Goal: Information Seeking & Learning: Learn about a topic

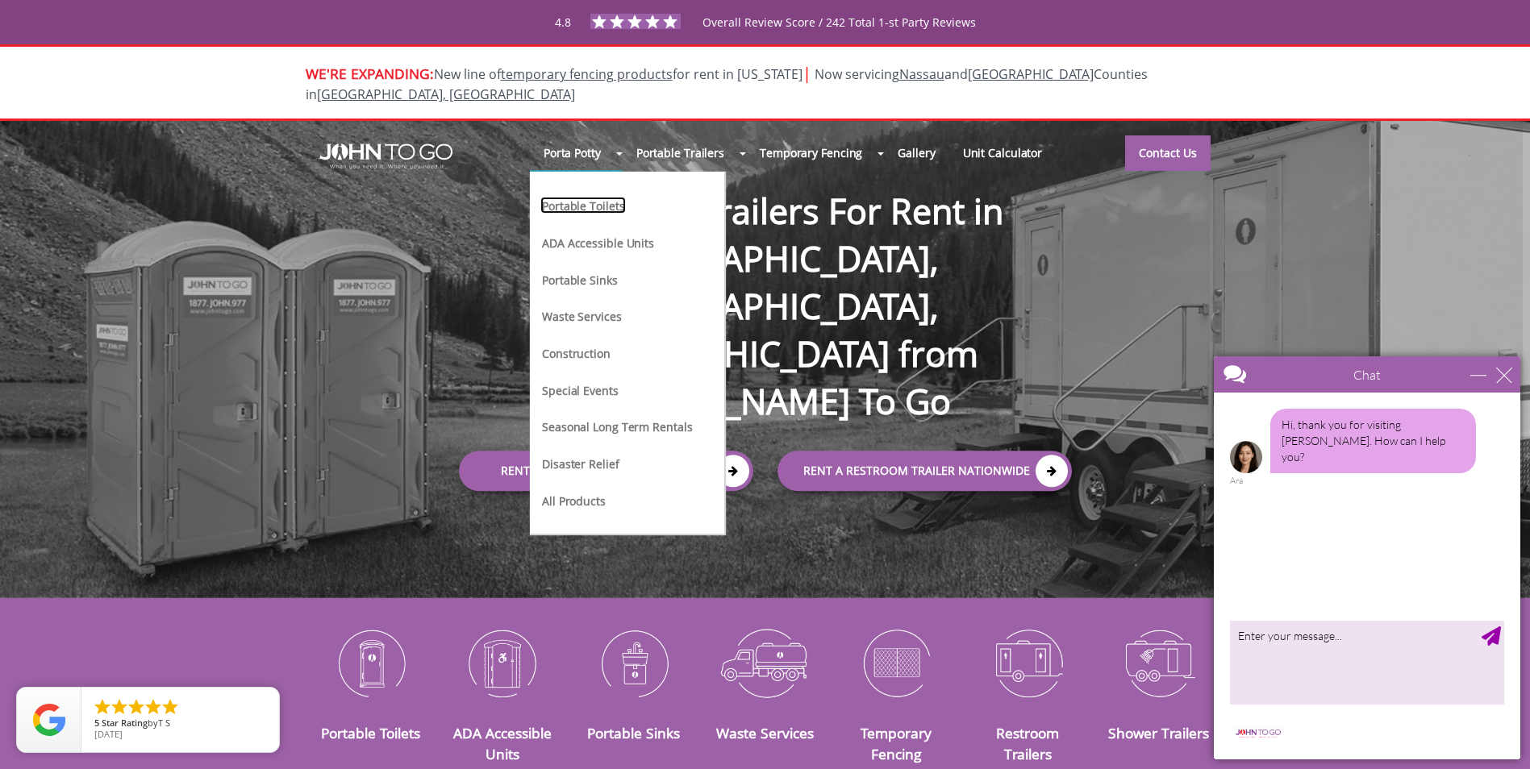
click at [613, 197] on link "Portable Toilets" at bounding box center [582, 205] width 85 height 17
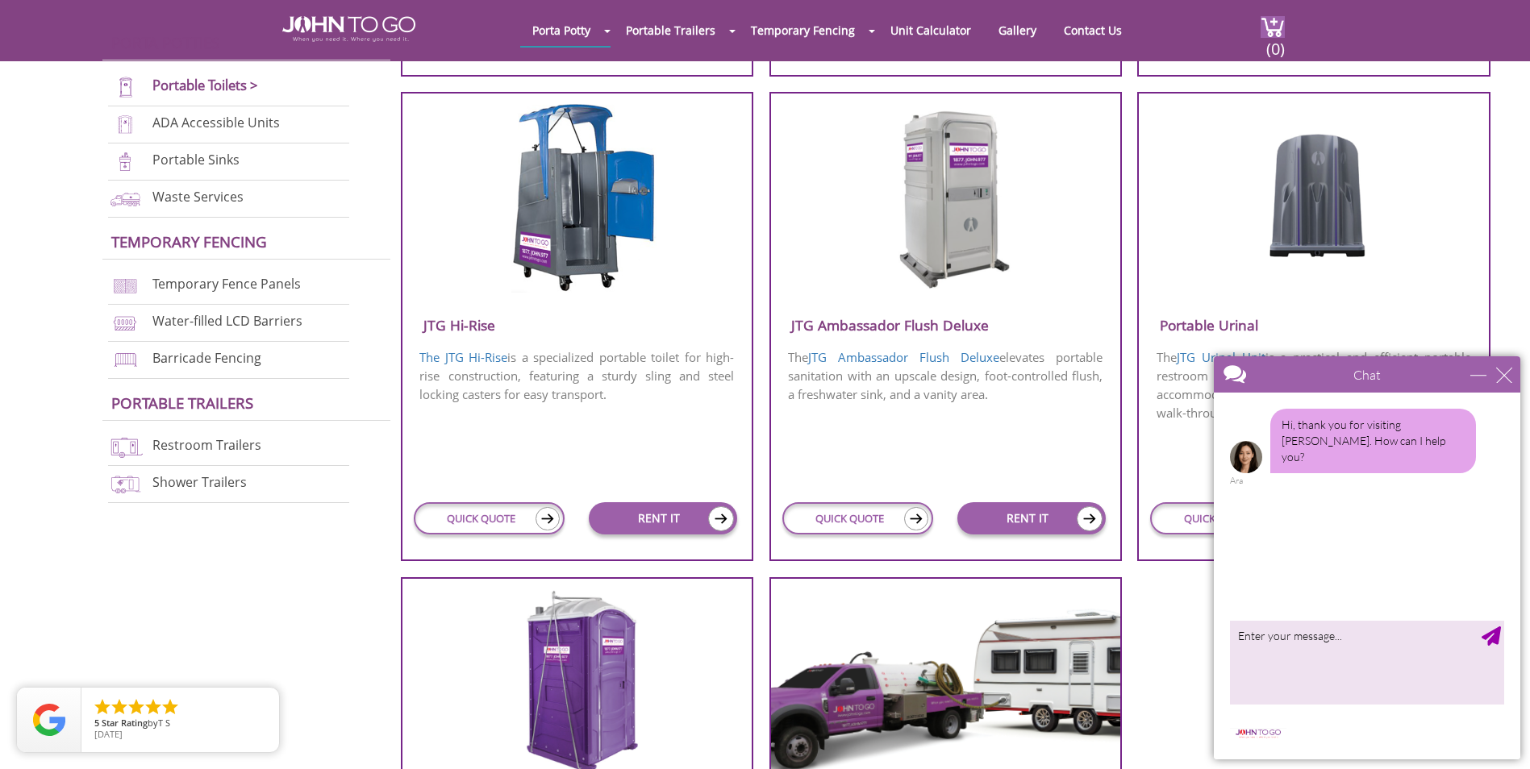
scroll to position [1048, 0]
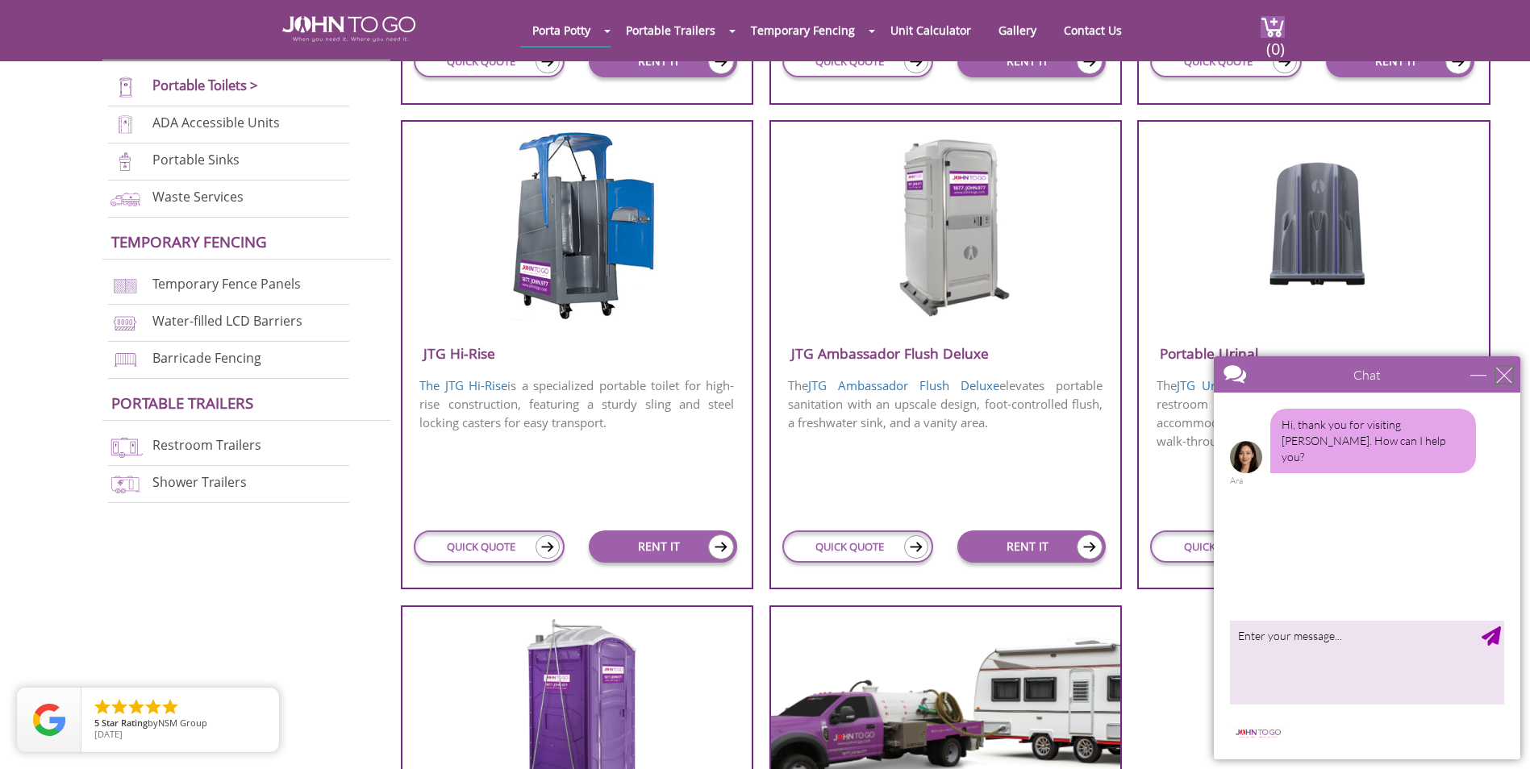
click at [1498, 377] on div "close" at bounding box center [1504, 375] width 16 height 16
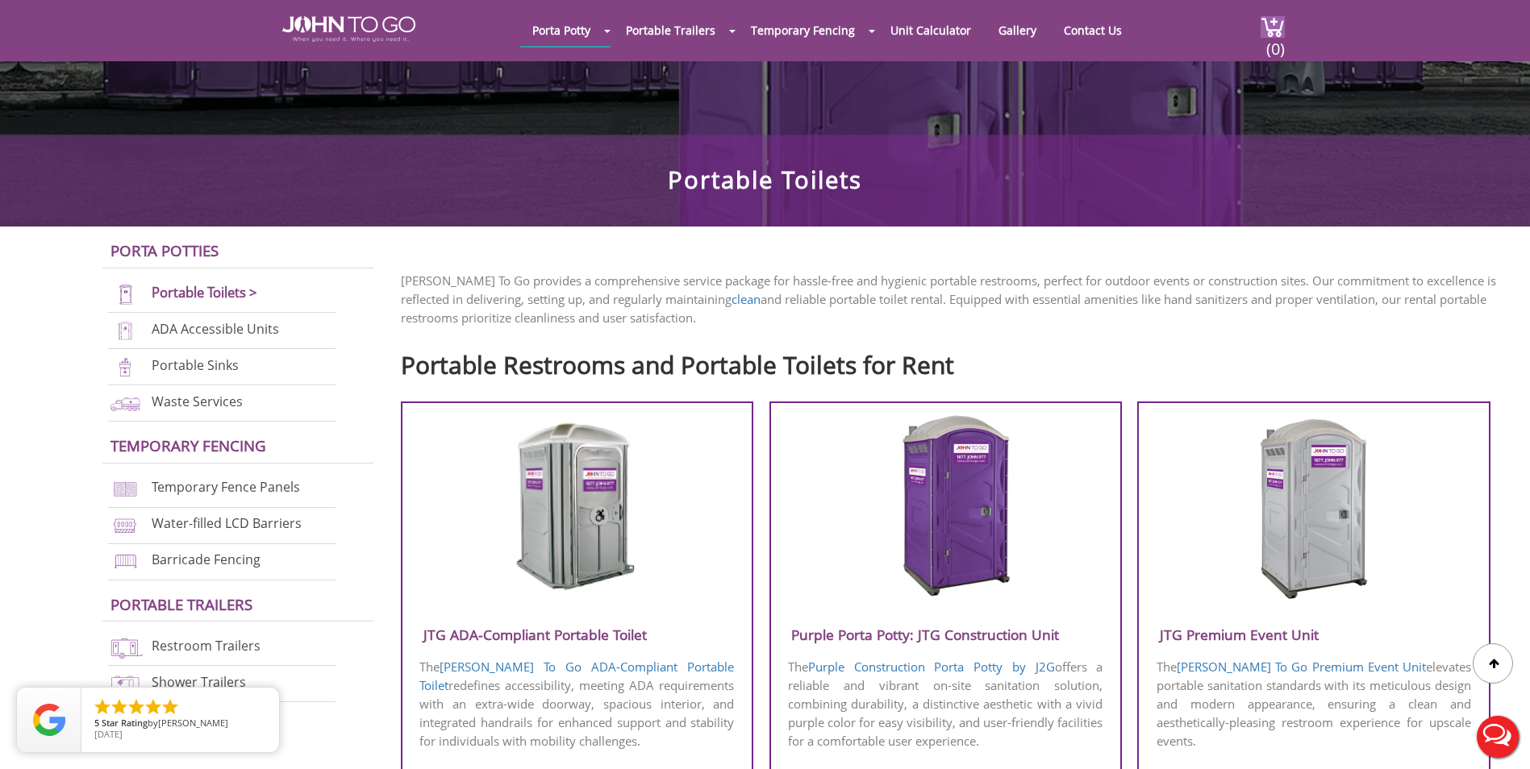
scroll to position [323, 0]
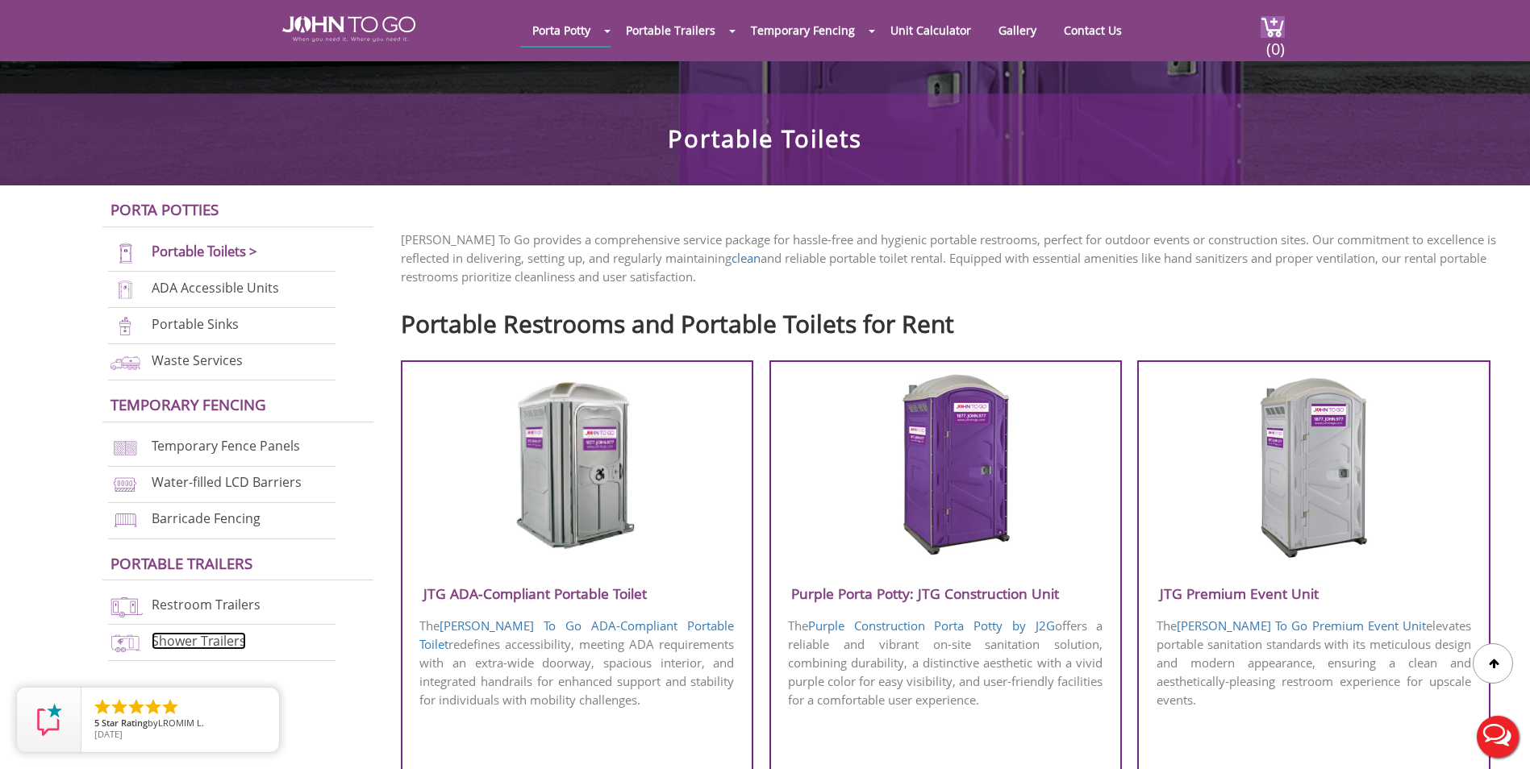
click at [192, 644] on link "Shower Trailers" at bounding box center [199, 641] width 94 height 18
